Goal: Task Accomplishment & Management: Manage account settings

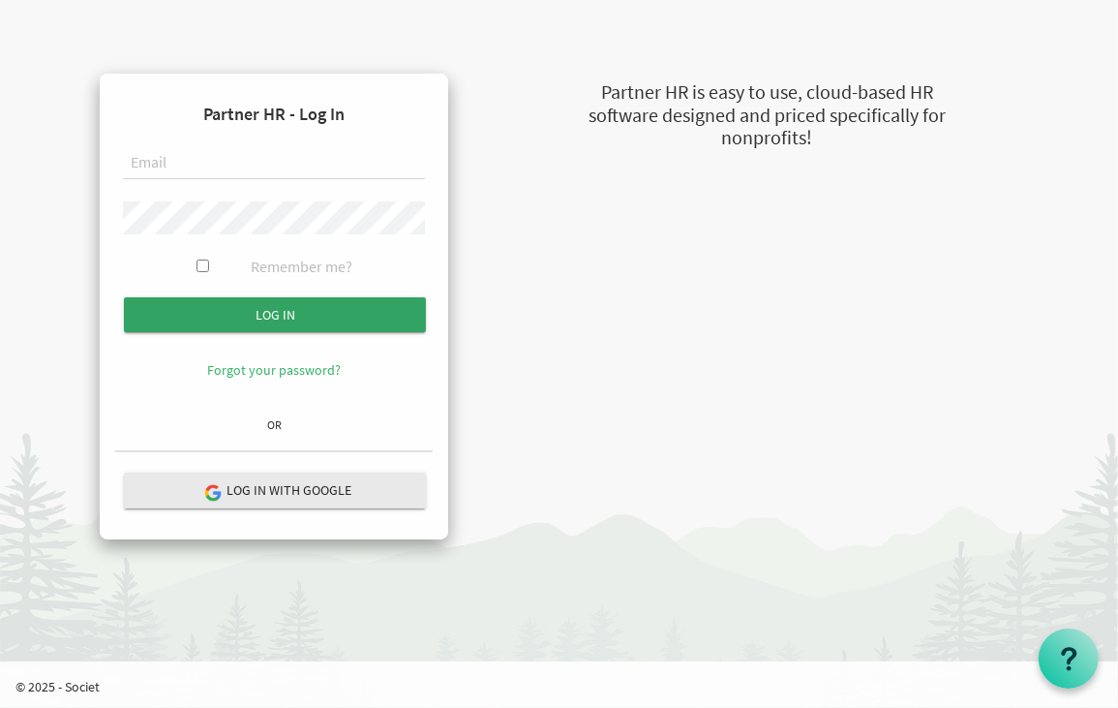
type input "principal@imagineschools.in"
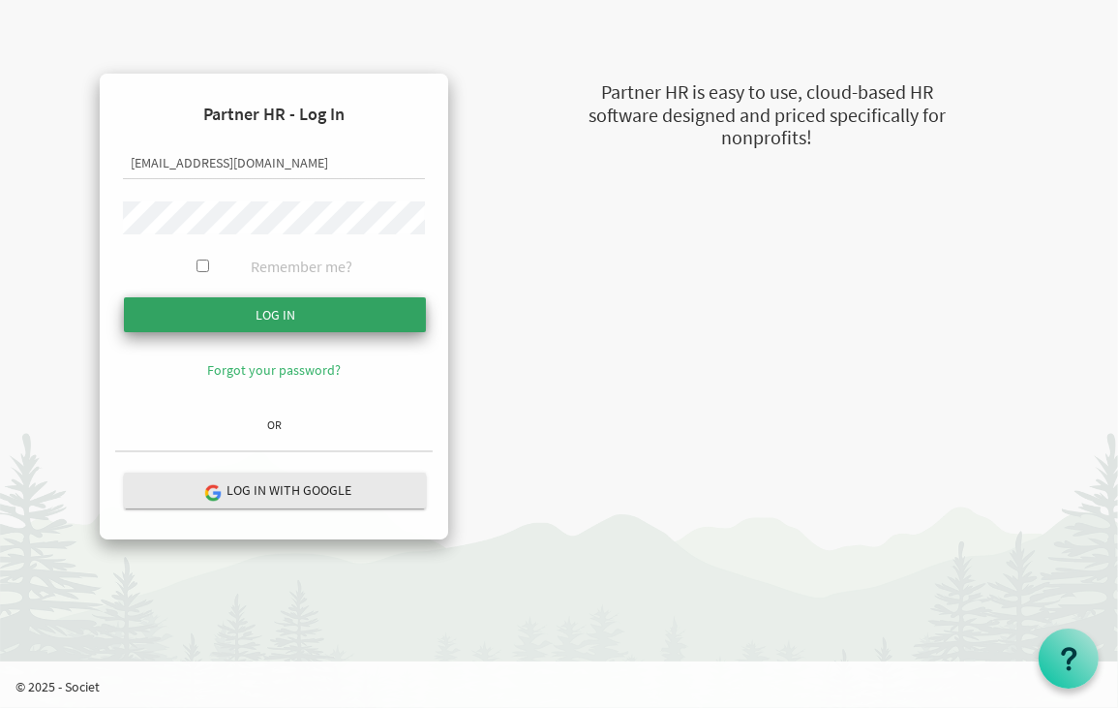
click at [249, 302] on input "Log in" at bounding box center [275, 314] width 302 height 35
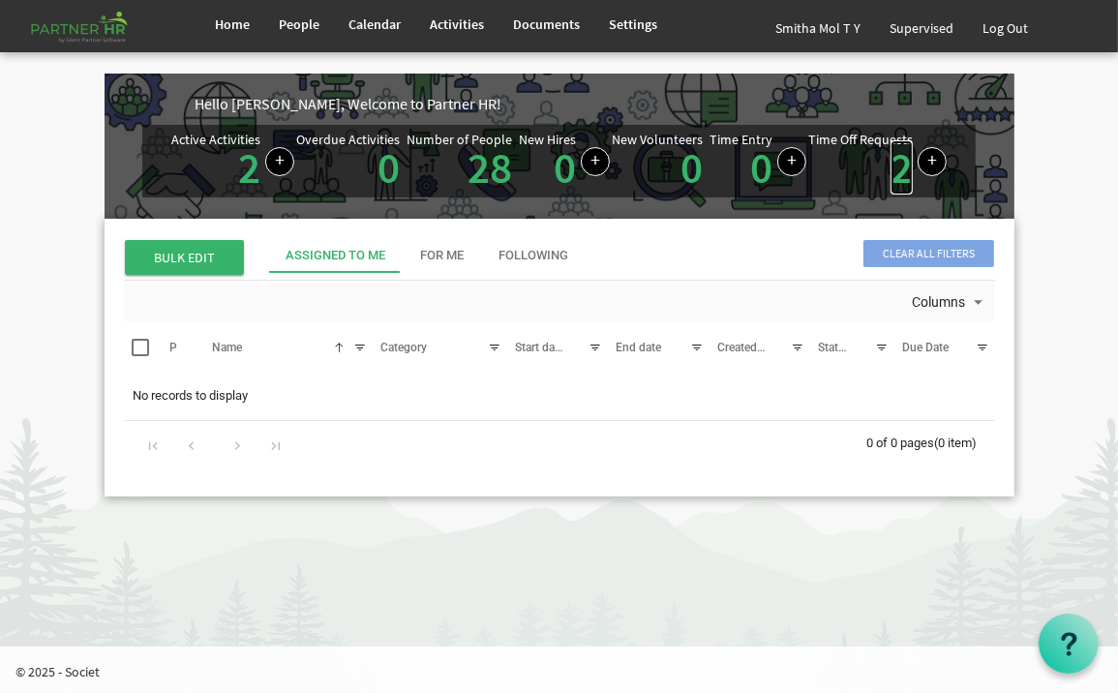
click at [896, 168] on link "2" at bounding box center [902, 167] width 22 height 54
